Goal: Information Seeking & Learning: Understand process/instructions

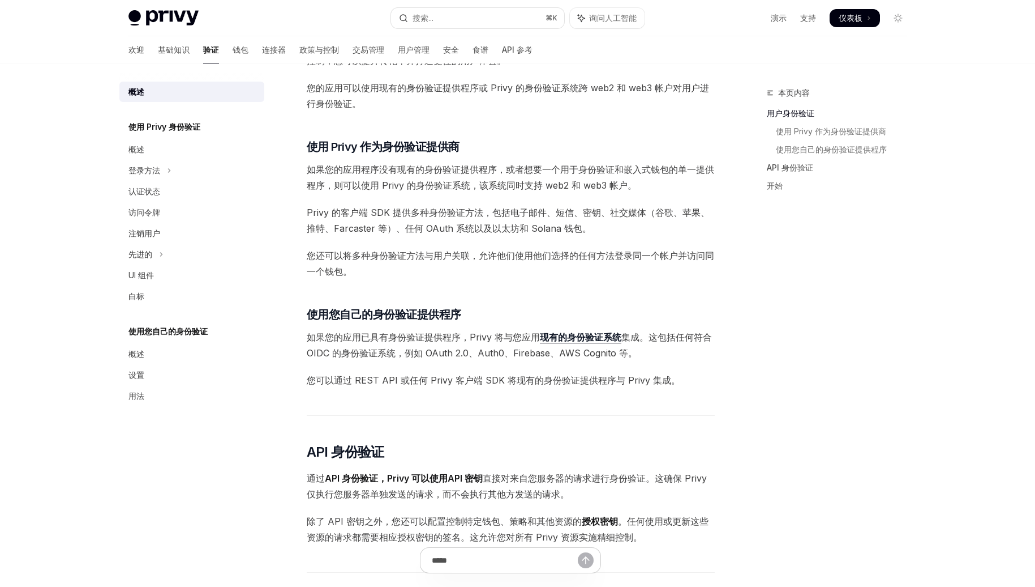
click at [560, 200] on div "Privy 的钱包系统支持对谁可以访问钱包以及不同用户可以执行哪些操作进行精细控制。 为了强制执行这些控制，Privy 的 API 必须验证请求钱包操作的一方…" at bounding box center [511, 345] width 408 height 953
click at [147, 173] on font "登录方法" at bounding box center [145, 170] width 32 height 10
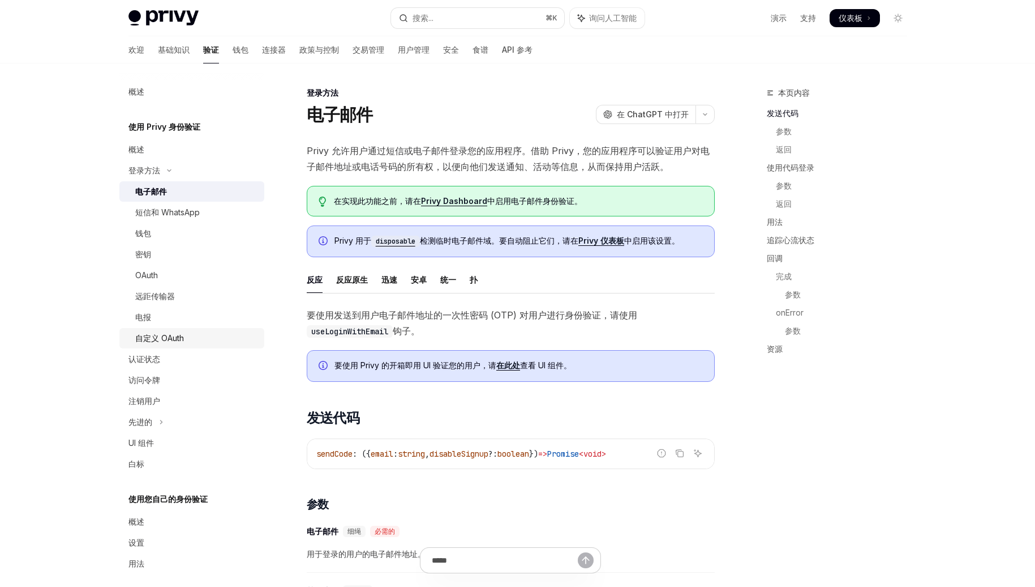
click at [168, 340] on font "自定义 OAuth" at bounding box center [159, 338] width 49 height 10
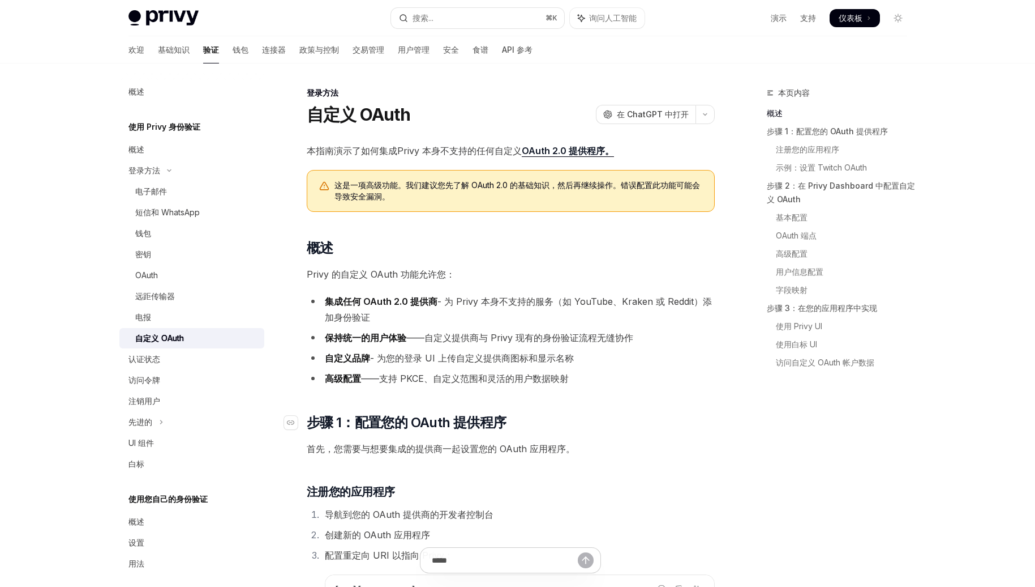
click at [628, 422] on h2 "​ 步骤 1：配置您的 OAuth 提供程序" at bounding box center [511, 422] width 408 height 18
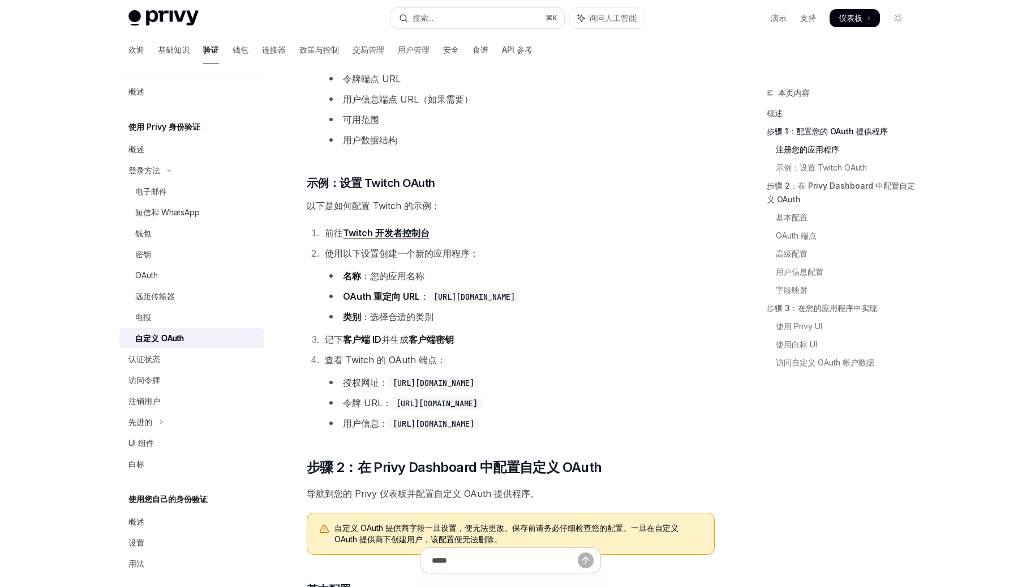
scroll to position [716, 0]
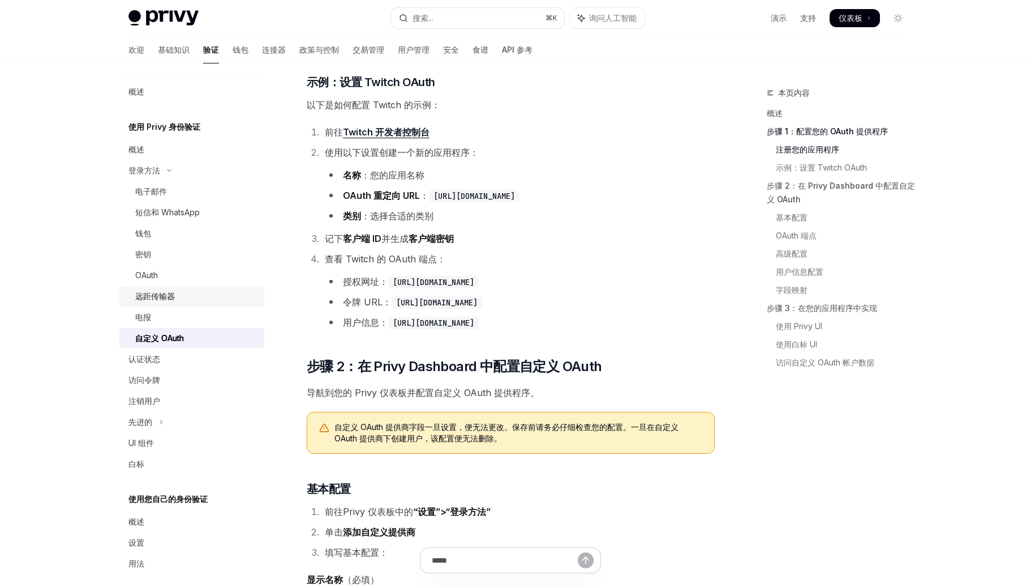
click at [188, 297] on div "远距传输器" at bounding box center [196, 296] width 122 height 14
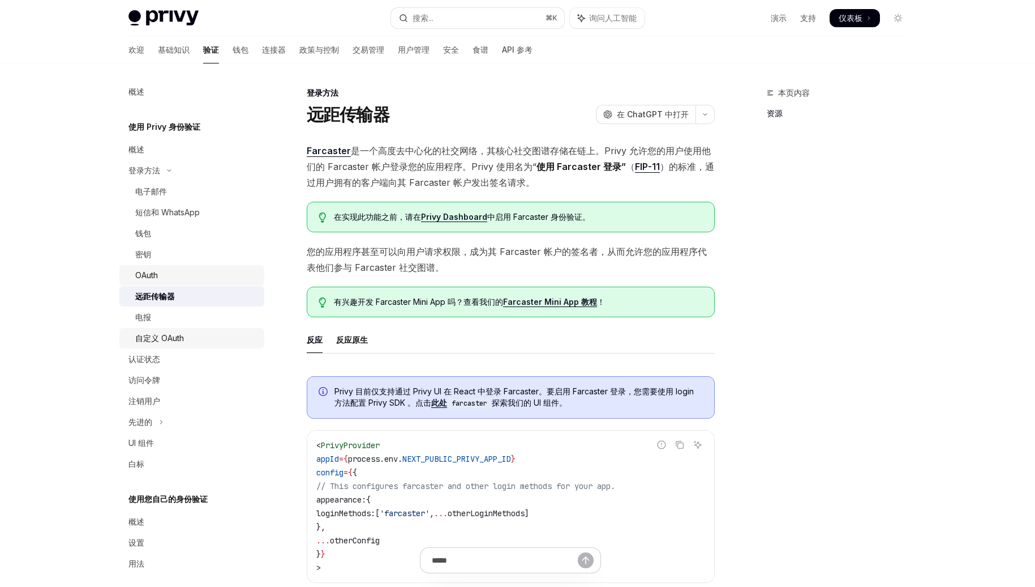
click at [191, 279] on div "OAuth" at bounding box center [196, 275] width 122 height 14
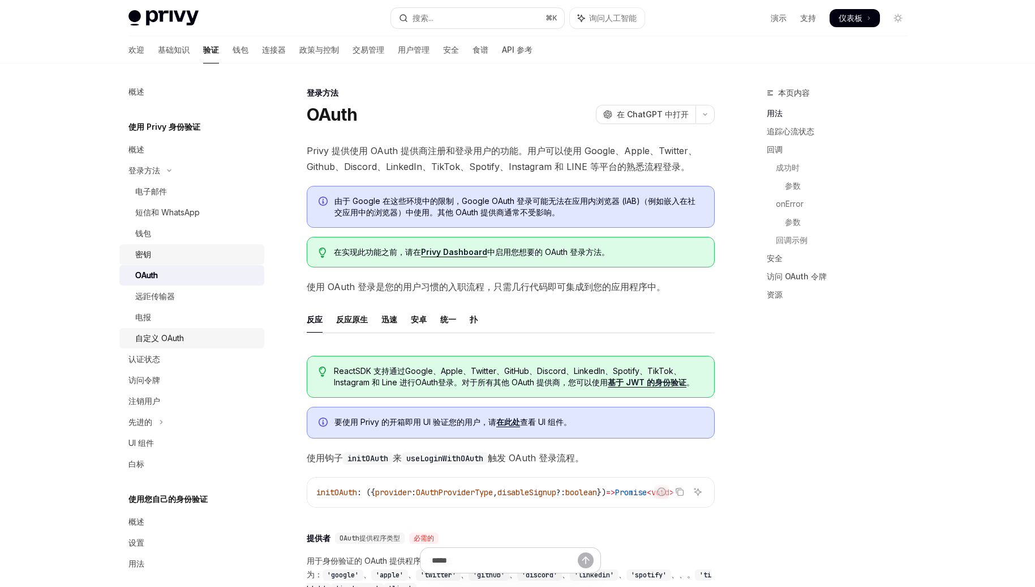
click at [191, 251] on div "密钥" at bounding box center [196, 254] width 122 height 14
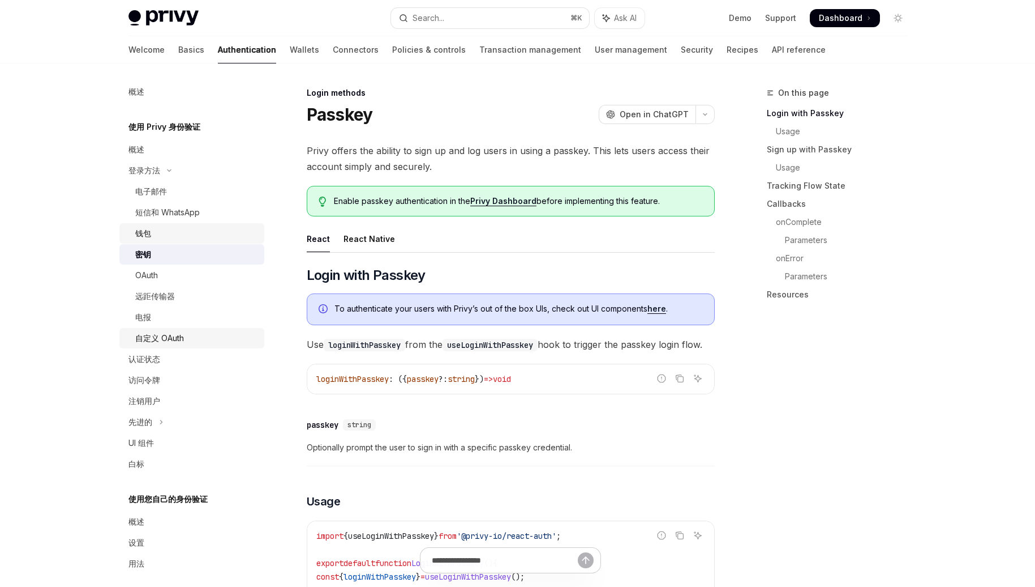
click at [191, 236] on div "钱包" at bounding box center [196, 233] width 122 height 14
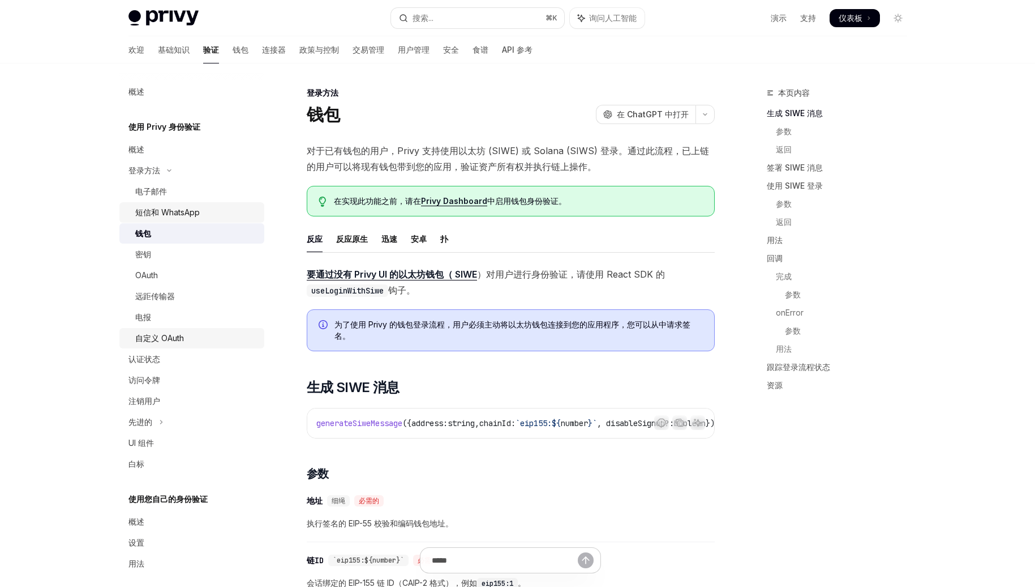
click at [185, 209] on font "短信和 WhatsApp" at bounding box center [167, 212] width 65 height 10
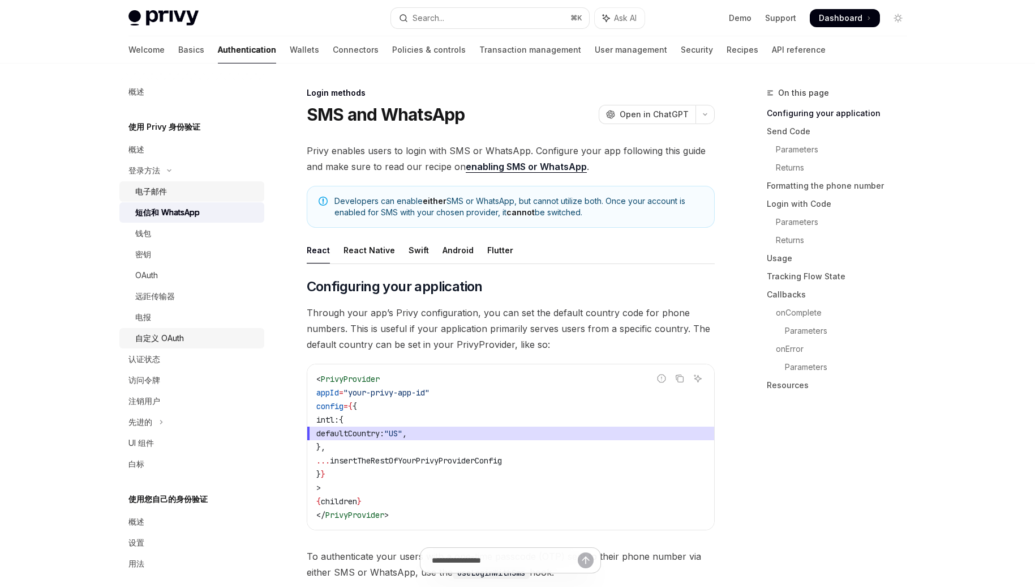
click at [186, 200] on link "电子邮件" at bounding box center [191, 191] width 145 height 20
type textarea "*"
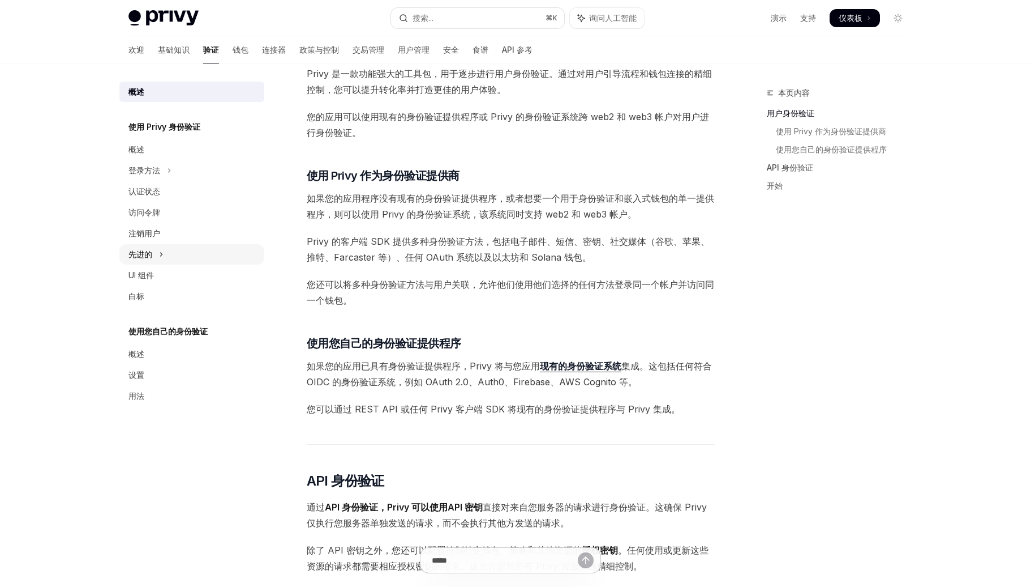
click at [179, 258] on button "先进的" at bounding box center [191, 254] width 145 height 20
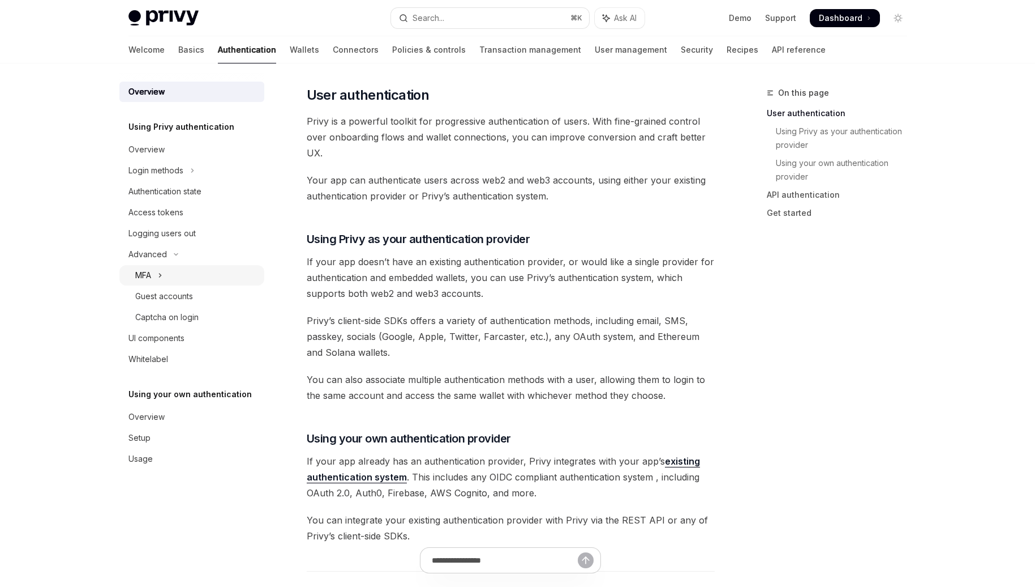
click at [136, 277] on div "MFA" at bounding box center [143, 275] width 16 height 14
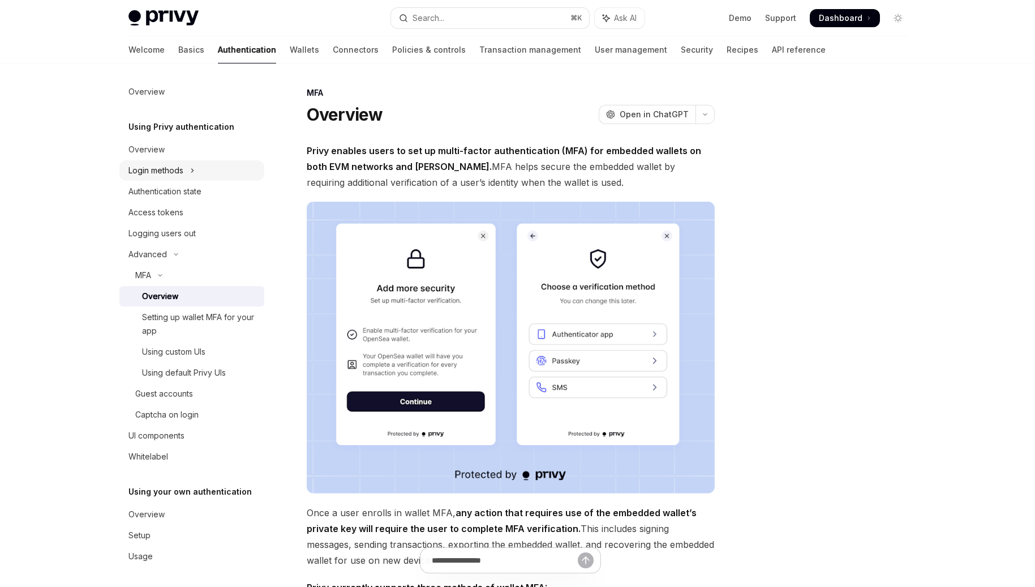
click at [202, 172] on button "Login methods" at bounding box center [191, 170] width 145 height 20
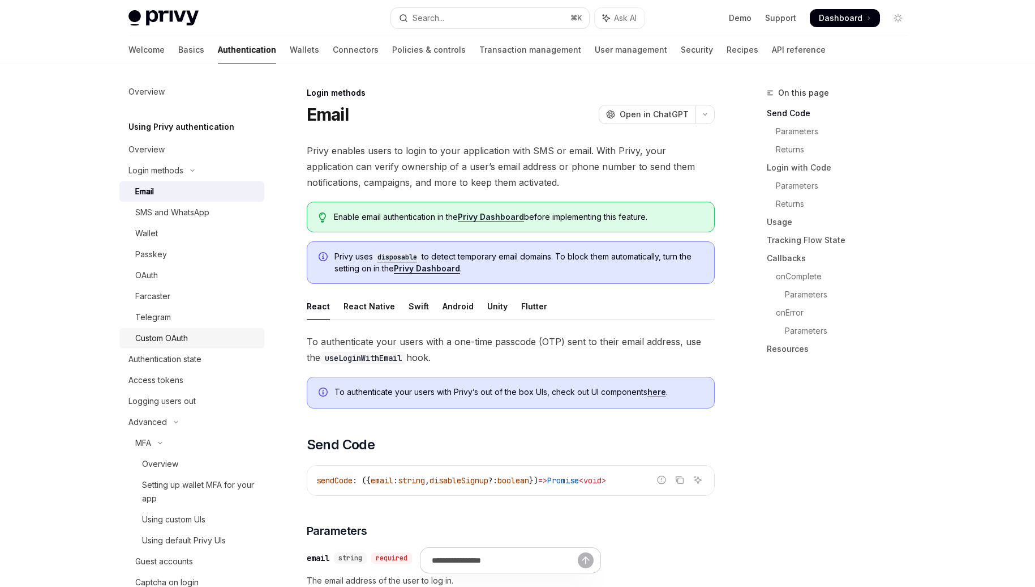
click at [165, 335] on div "Custom OAuth" at bounding box center [161, 338] width 53 height 14
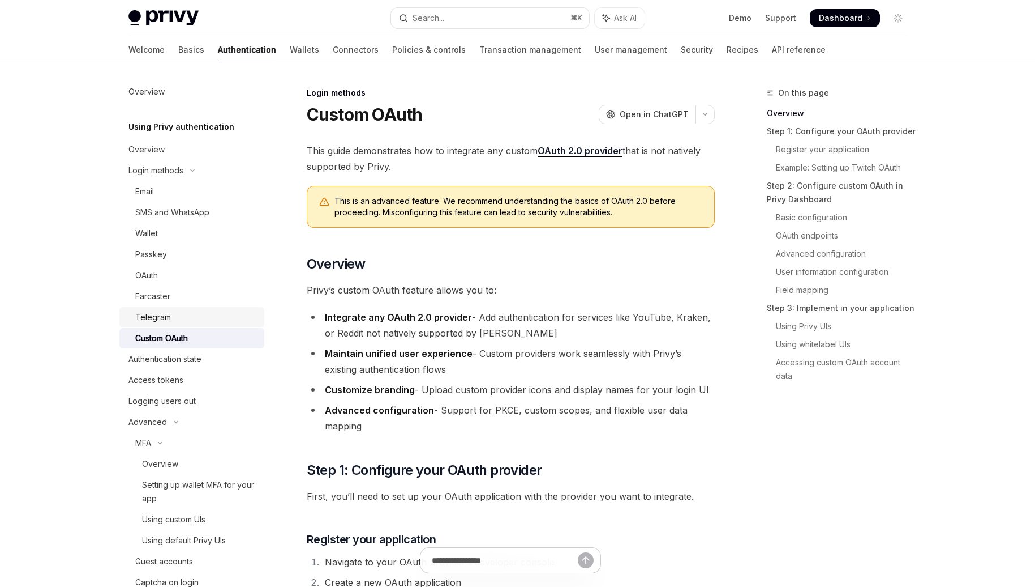
click at [166, 313] on div "Telegram" at bounding box center [153, 317] width 36 height 14
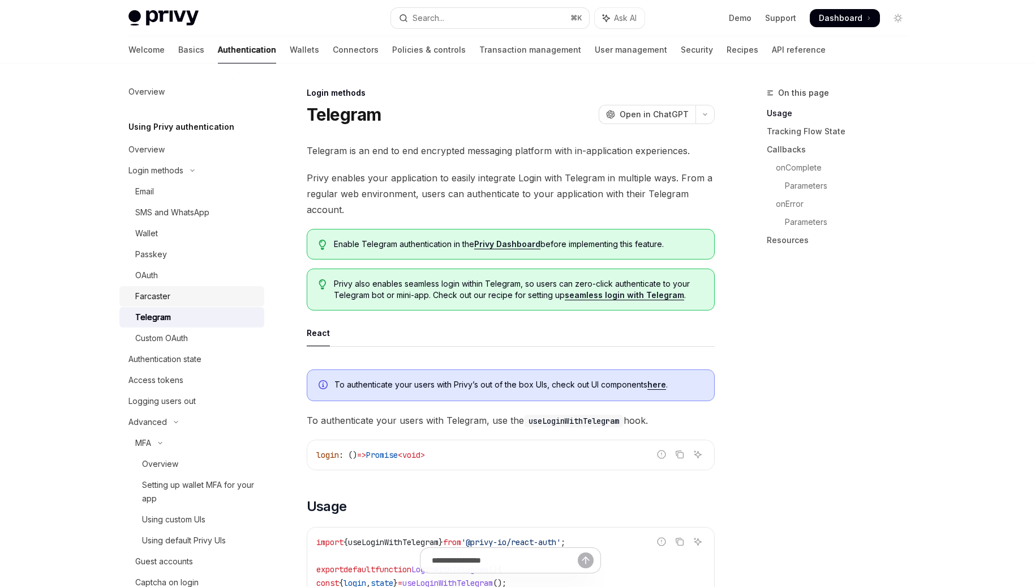
click at [166, 298] on div "Farcaster" at bounding box center [152, 296] width 35 height 14
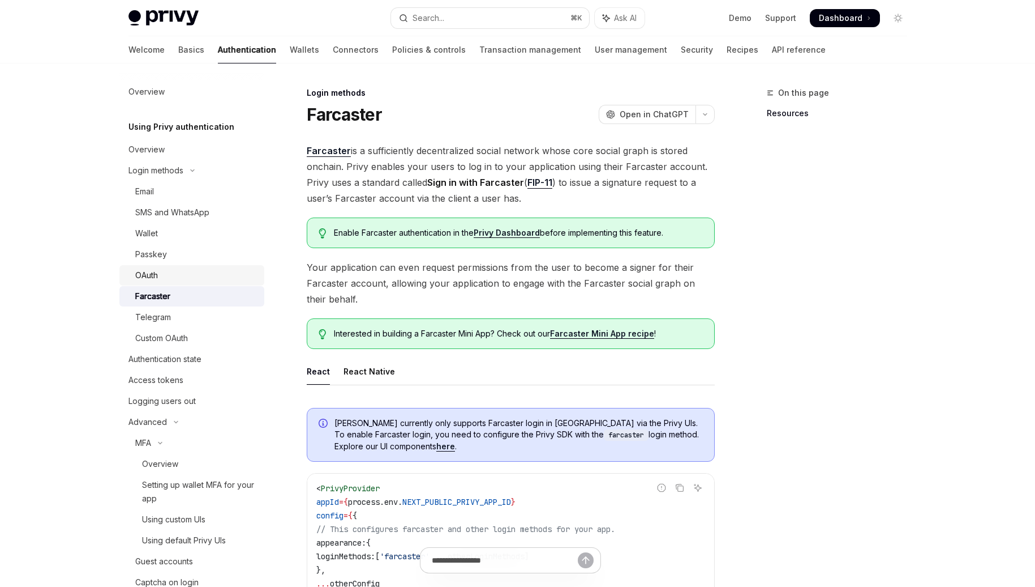
click at [166, 279] on div "OAuth" at bounding box center [196, 275] width 122 height 14
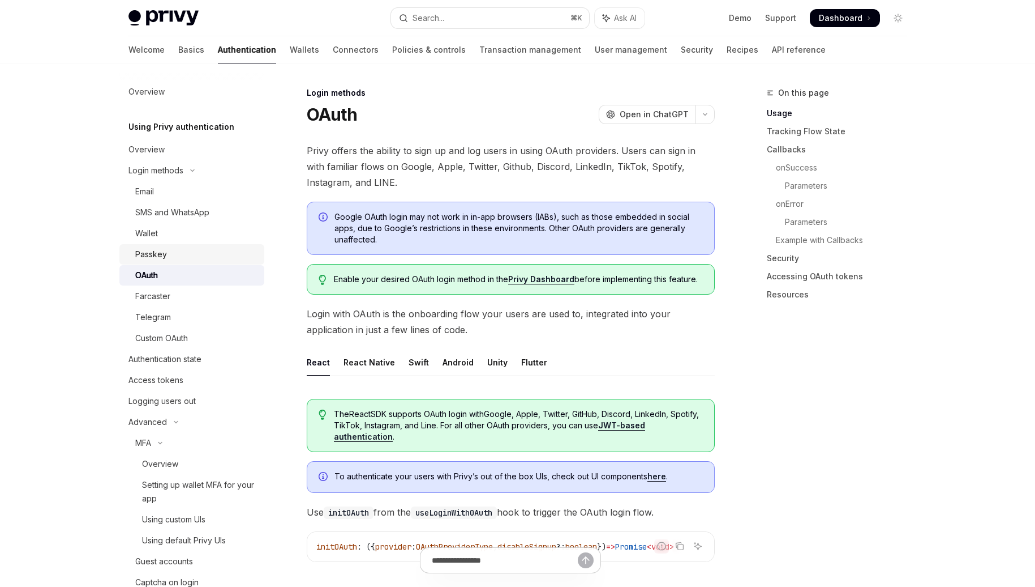
click at [166, 256] on div "Passkey" at bounding box center [196, 254] width 122 height 14
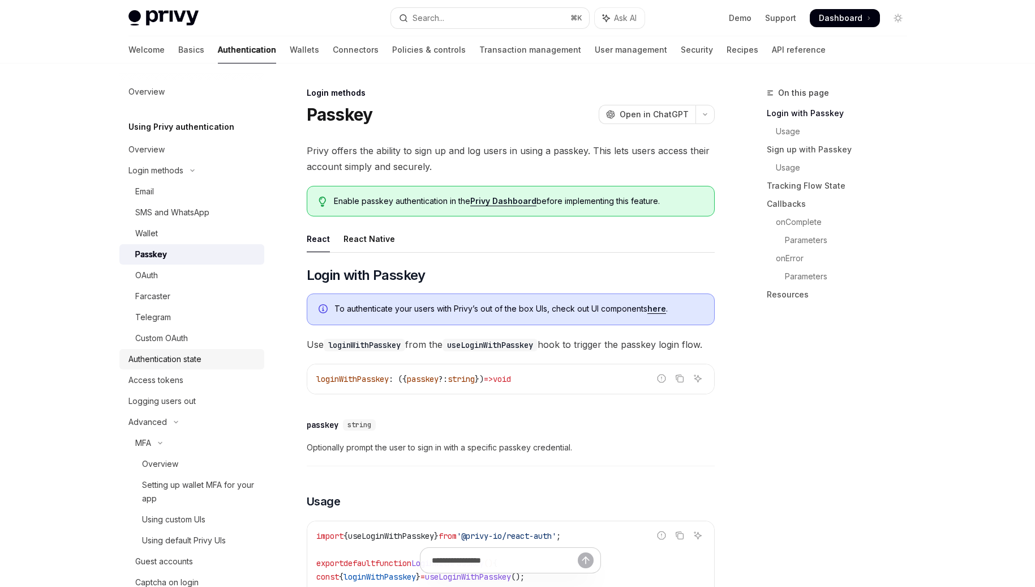
click at [198, 349] on link "Authentication state" at bounding box center [191, 359] width 145 height 20
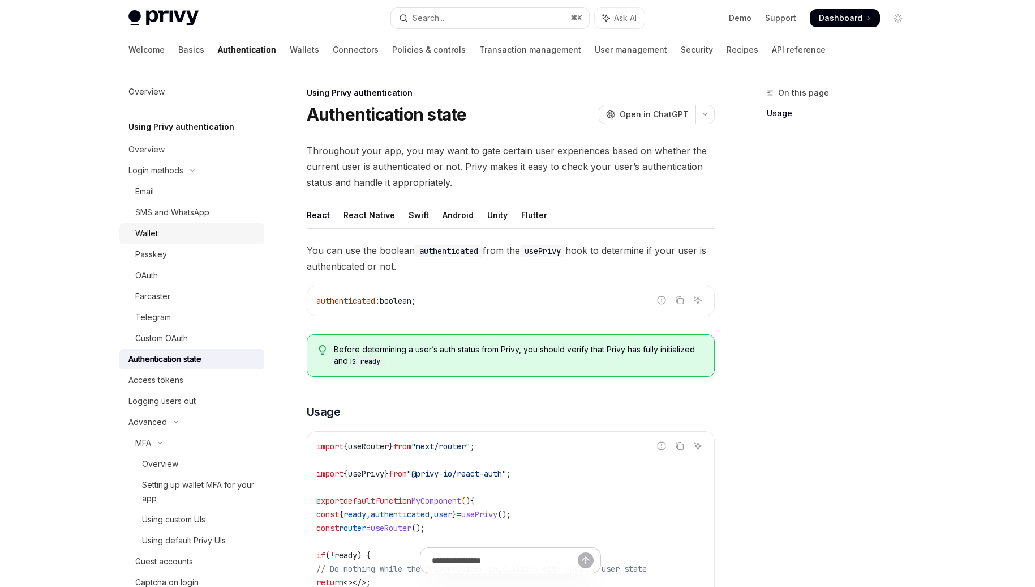
click at [197, 234] on div "Wallet" at bounding box center [196, 233] width 122 height 14
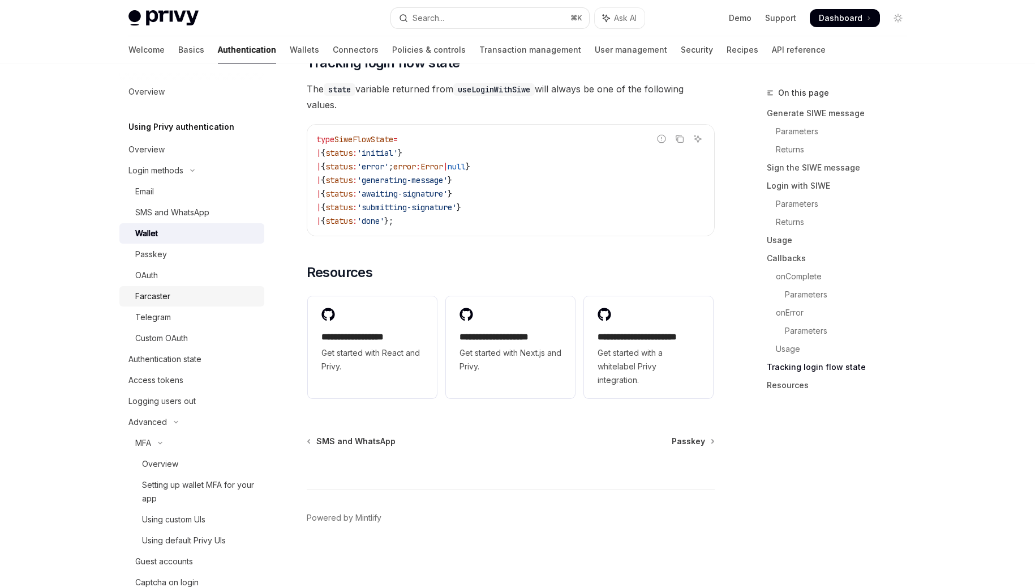
scroll to position [2792, 0]
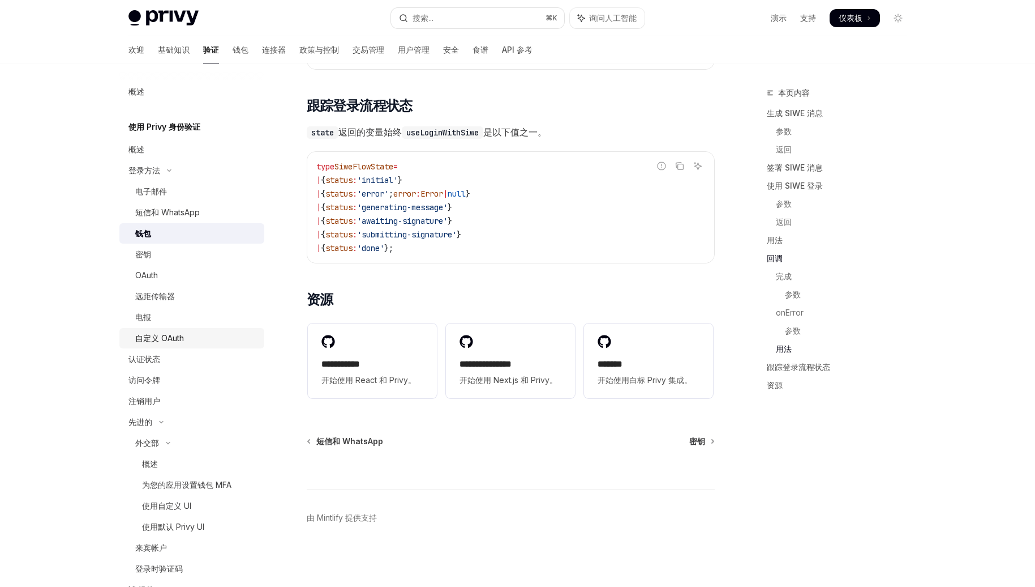
click at [166, 337] on font "自定义 OAuth" at bounding box center [159, 338] width 49 height 10
type textarea "*"
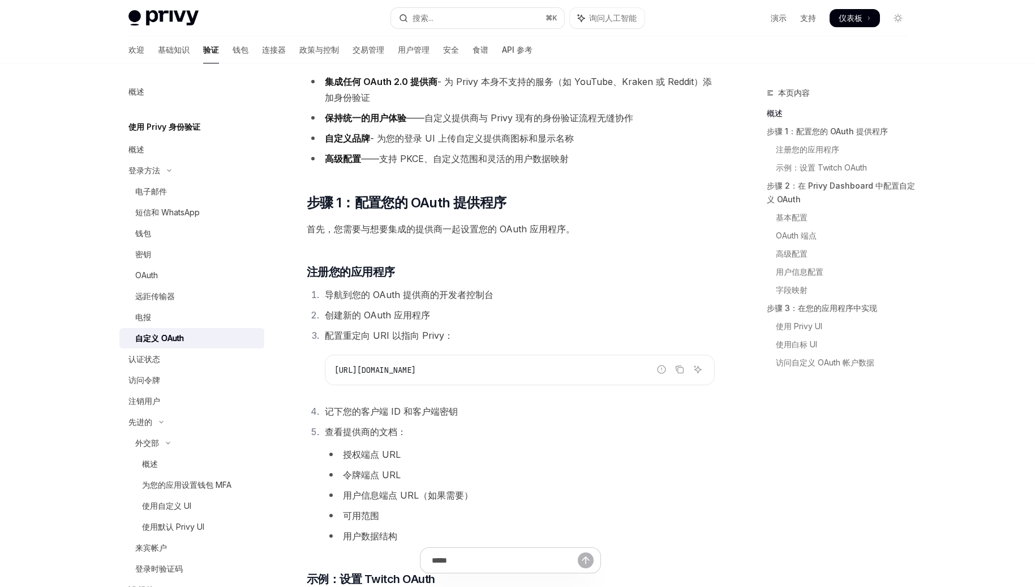
scroll to position [327, 0]
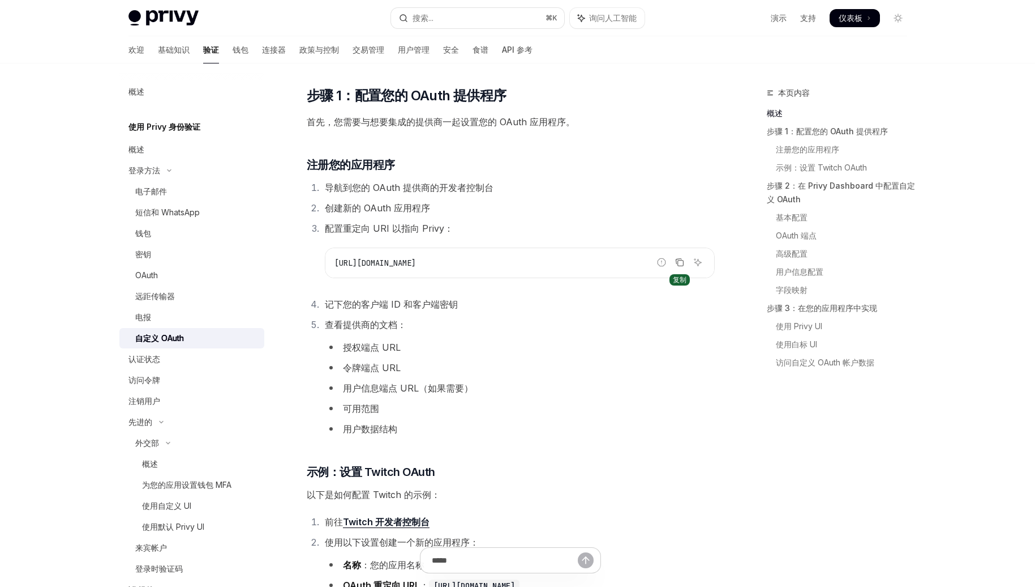
click at [680, 265] on icon "复制代码块中的内容" at bounding box center [679, 262] width 9 height 9
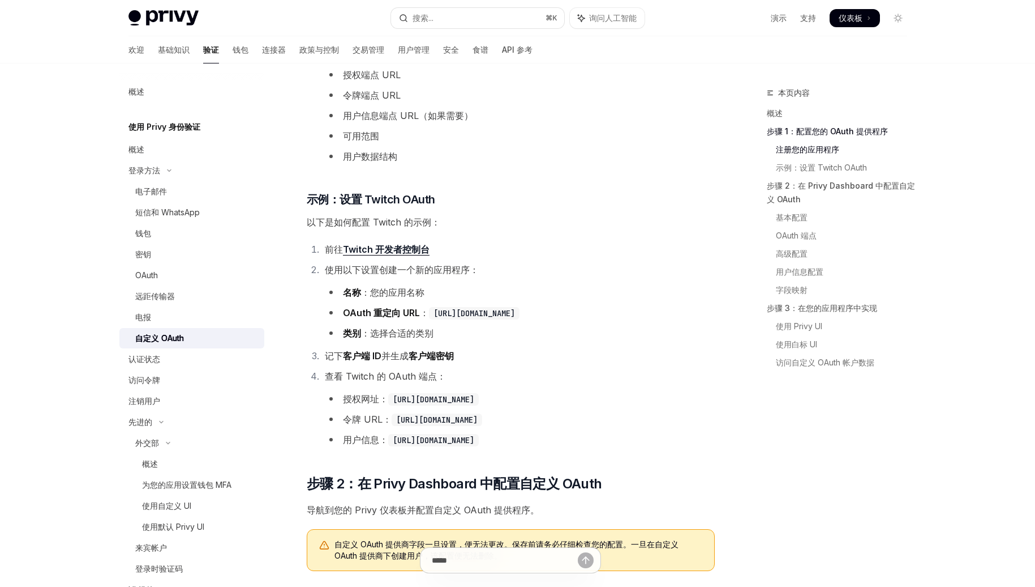
scroll to position [611, 0]
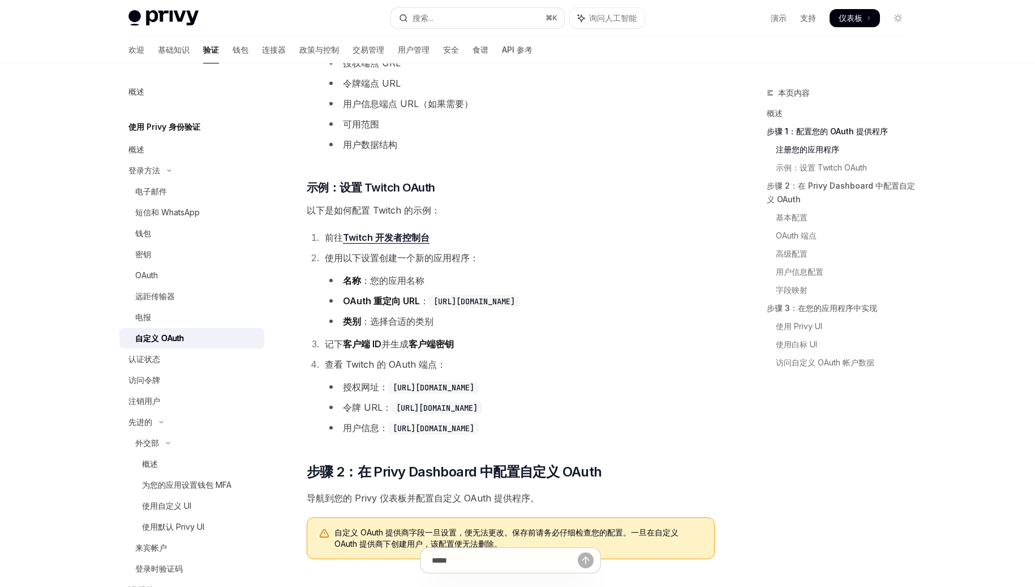
drag, startPoint x: 645, startPoint y: 301, endPoint x: 432, endPoint y: 303, distance: 212.9
click at [432, 303] on li "OAuth 重定向 URL ： [URL][DOMAIN_NAME]" at bounding box center [520, 301] width 390 height 16
copy code "[URL][DOMAIN_NAME]"
click at [353, 301] on font "OAuth 重定向 URL" at bounding box center [381, 300] width 77 height 11
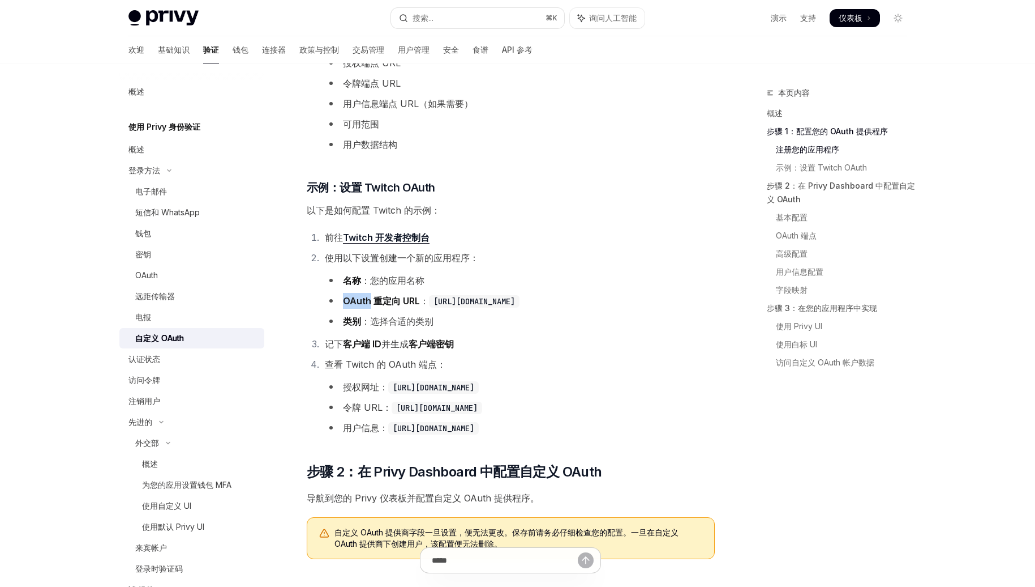
copy font "OAuth"
click at [483, 311] on ul "名称 ：您的应用名称 OAuth 重定向 URL ： [URL][DOMAIN_NAME] 类别 ：选择合适的类别" at bounding box center [520, 300] width 390 height 57
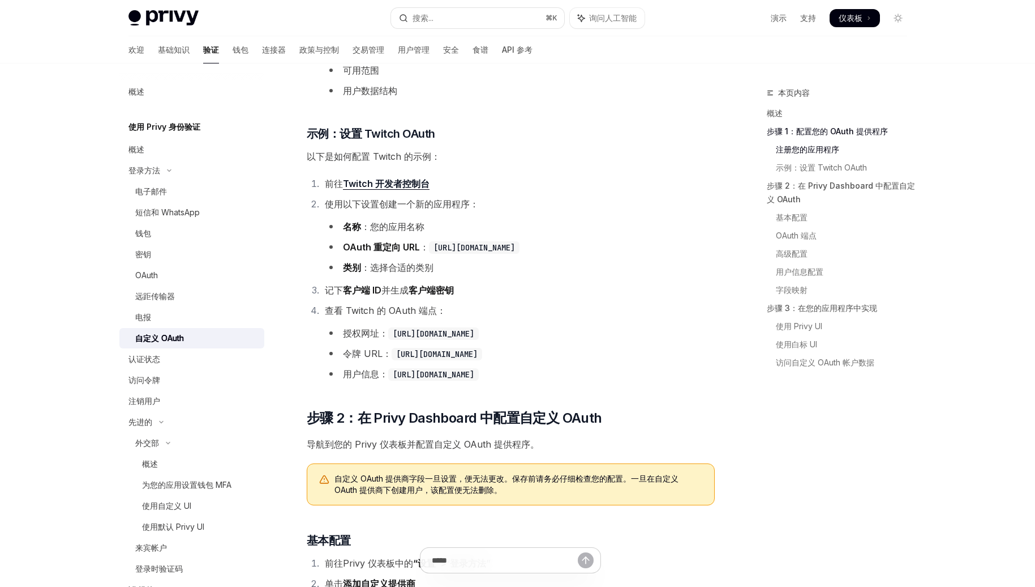
scroll to position [652, 0]
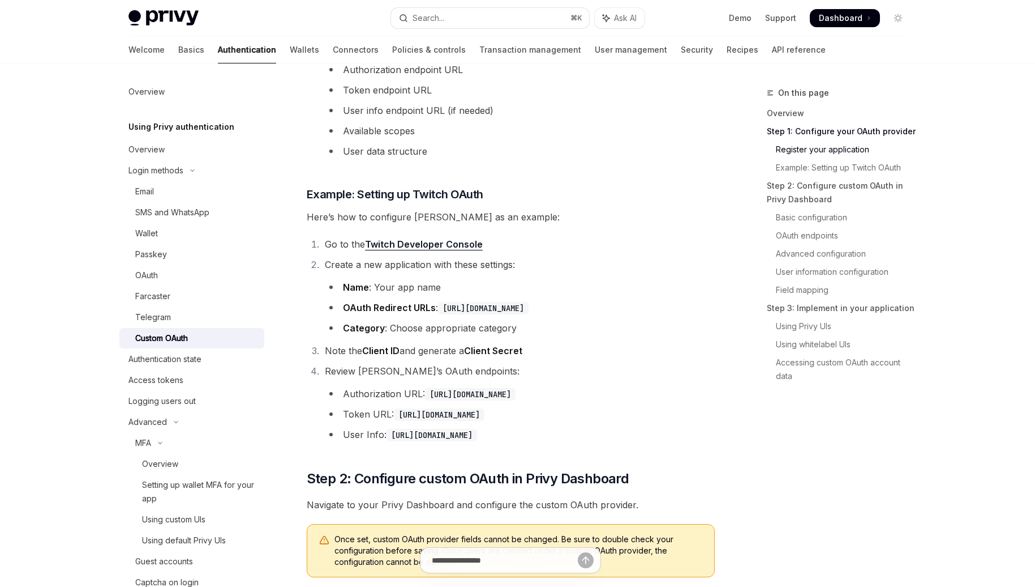
click at [684, 368] on li "Review [PERSON_NAME]’s OAuth endpoints: Authorization URL: [URL][DOMAIN_NAME] T…" at bounding box center [518, 402] width 393 height 79
drag, startPoint x: 435, startPoint y: 307, endPoint x: 344, endPoint y: 307, distance: 90.6
click at [344, 307] on li "OAuth Redirect URLs : [URL][DOMAIN_NAME]" at bounding box center [520, 307] width 390 height 16
drag, startPoint x: 650, startPoint y: 308, endPoint x: 342, endPoint y: 309, distance: 308.5
click at [342, 309] on li "OAuth Redirect URLs : [URL][DOMAIN_NAME]" at bounding box center [520, 307] width 390 height 16
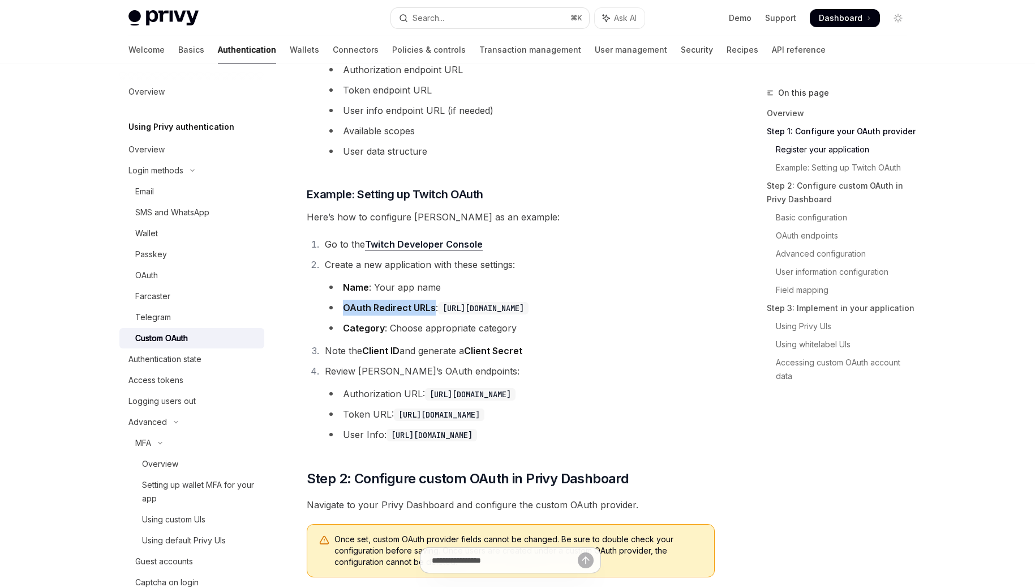
copy li "OAuth Redirect URLs : [URL][DOMAIN_NAME]"
click at [449, 348] on li "Note the Client ID and generate a Client Secret" at bounding box center [518, 351] width 393 height 16
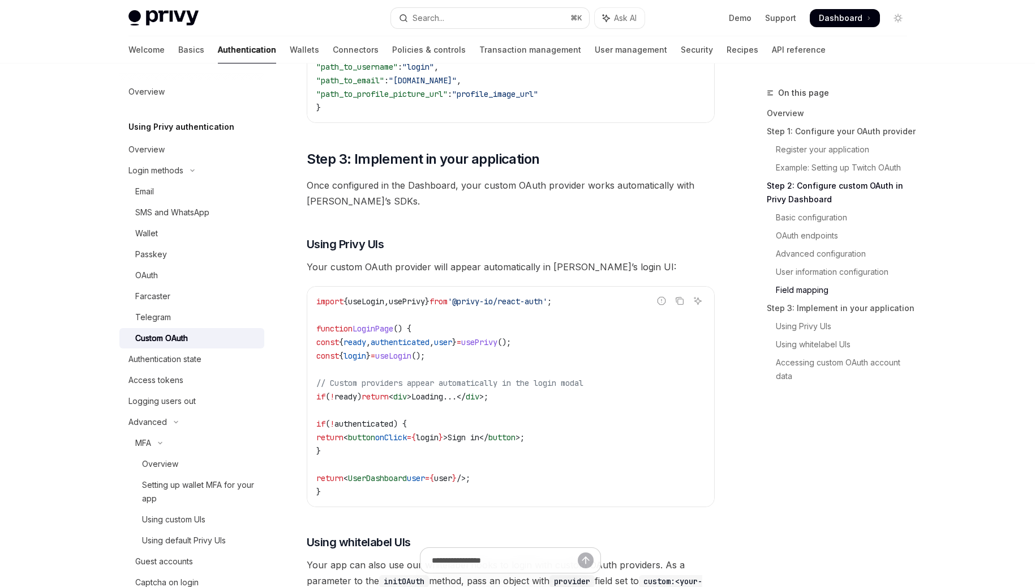
scroll to position [2806, 0]
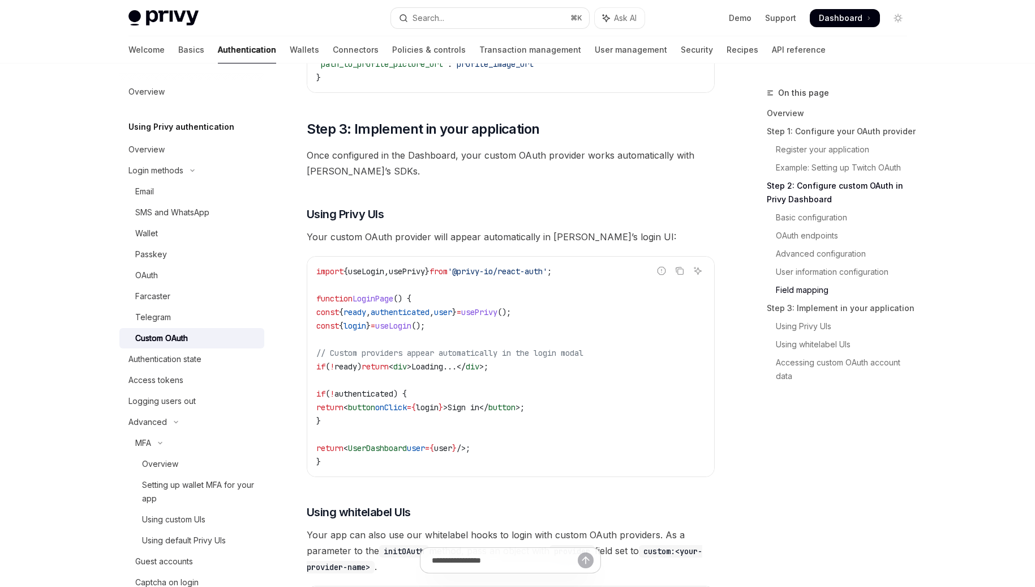
click at [511, 357] on span "// Custom providers appear automatically in the login modal" at bounding box center [449, 353] width 267 height 10
